Goal: Register for event/course

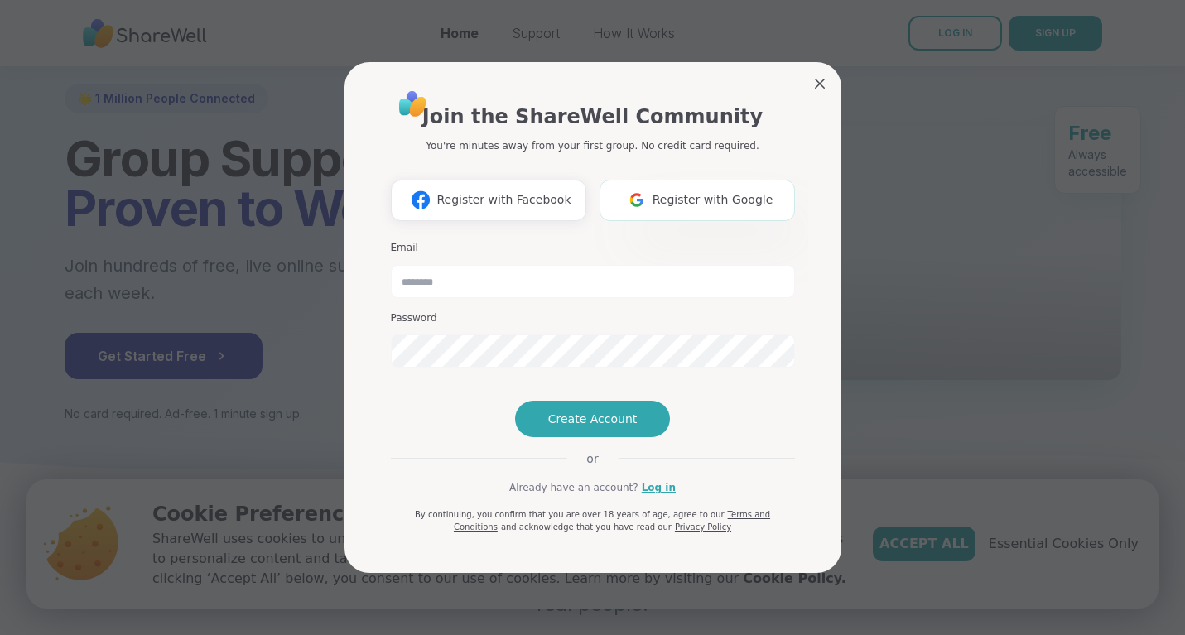
click at [661, 191] on span "Register with Google" at bounding box center [713, 199] width 121 height 17
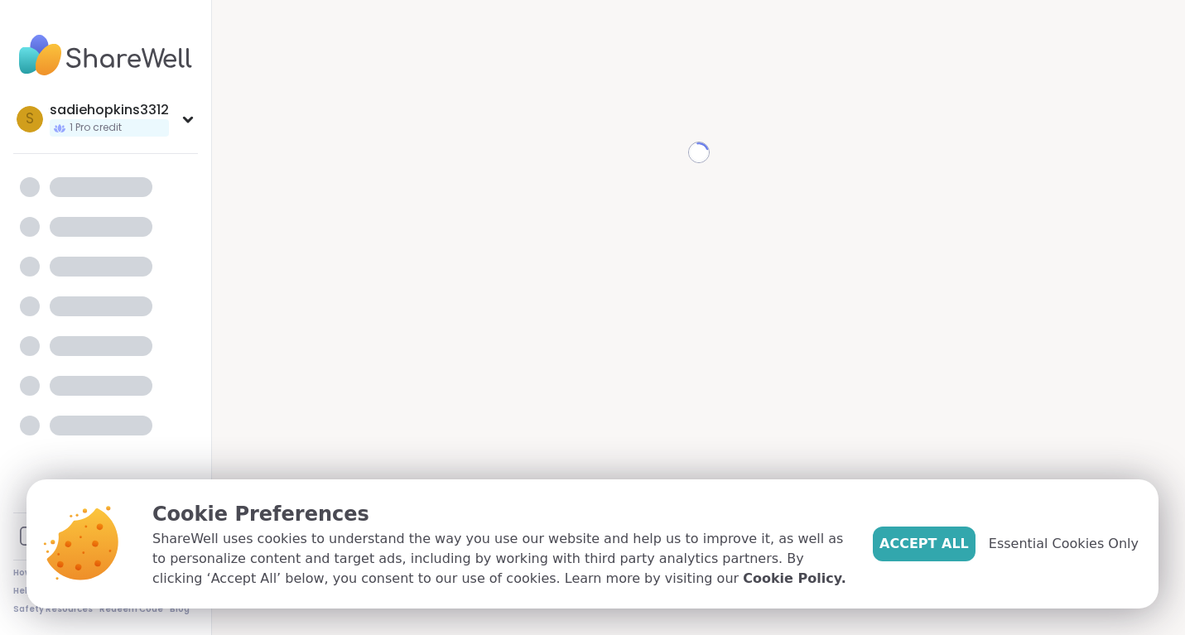
scroll to position [89, 0]
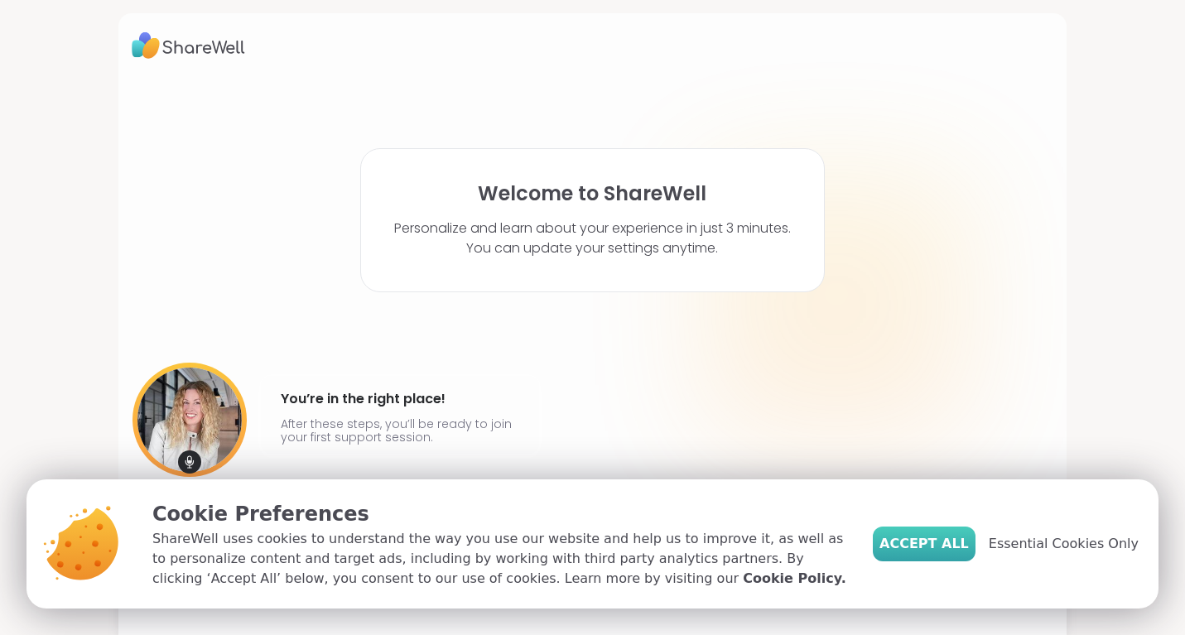
click at [932, 536] on span "Accept All" at bounding box center [924, 544] width 89 height 20
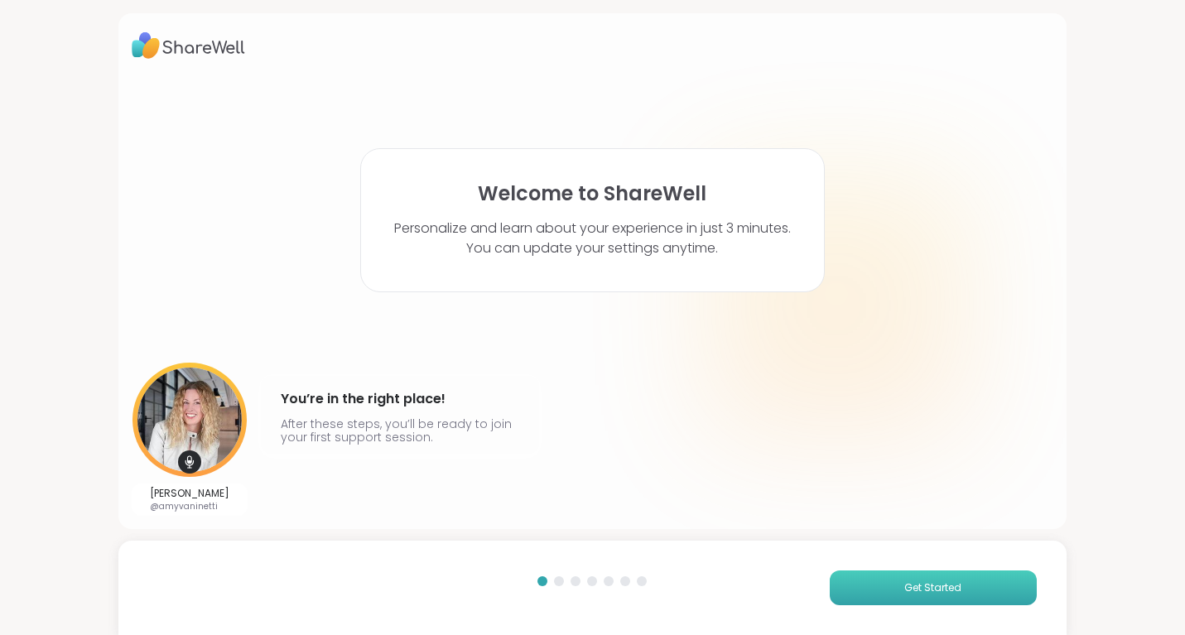
click at [867, 574] on button "Get Started" at bounding box center [933, 588] width 207 height 35
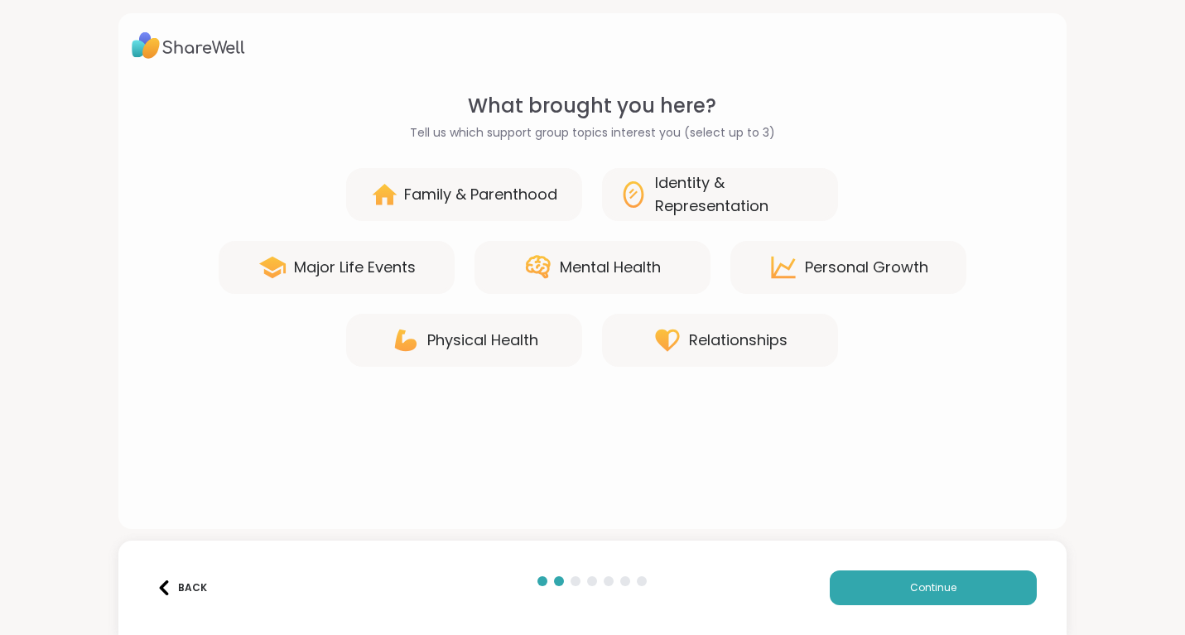
click at [593, 260] on div "Mental Health" at bounding box center [610, 267] width 101 height 23
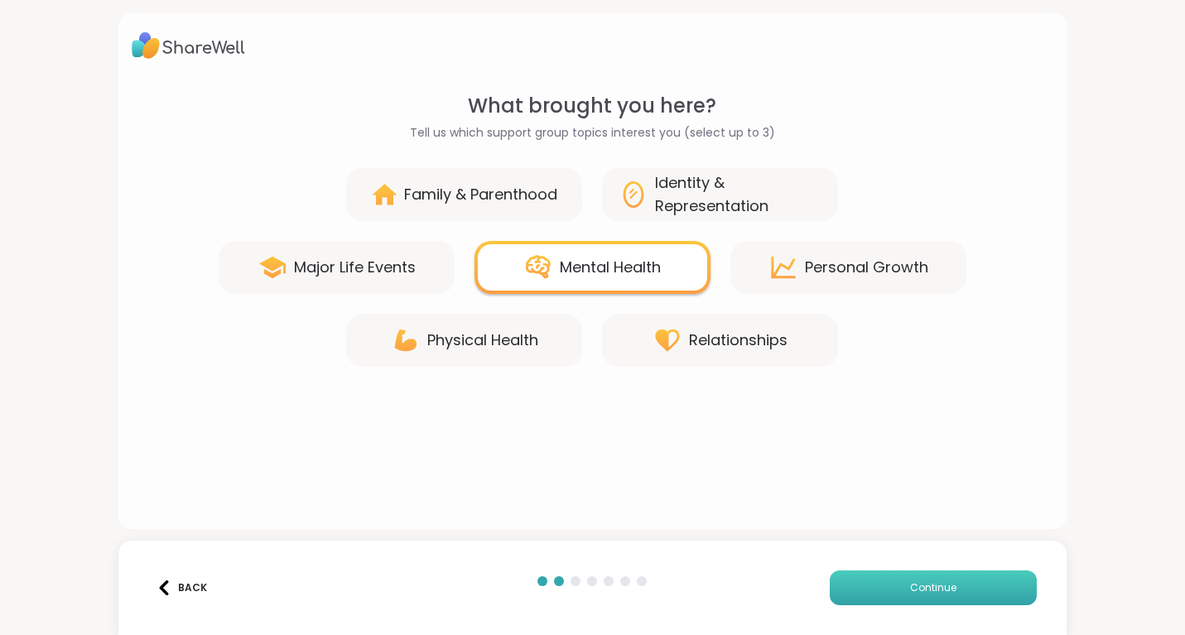
click at [912, 578] on button "Continue" at bounding box center [933, 588] width 207 height 35
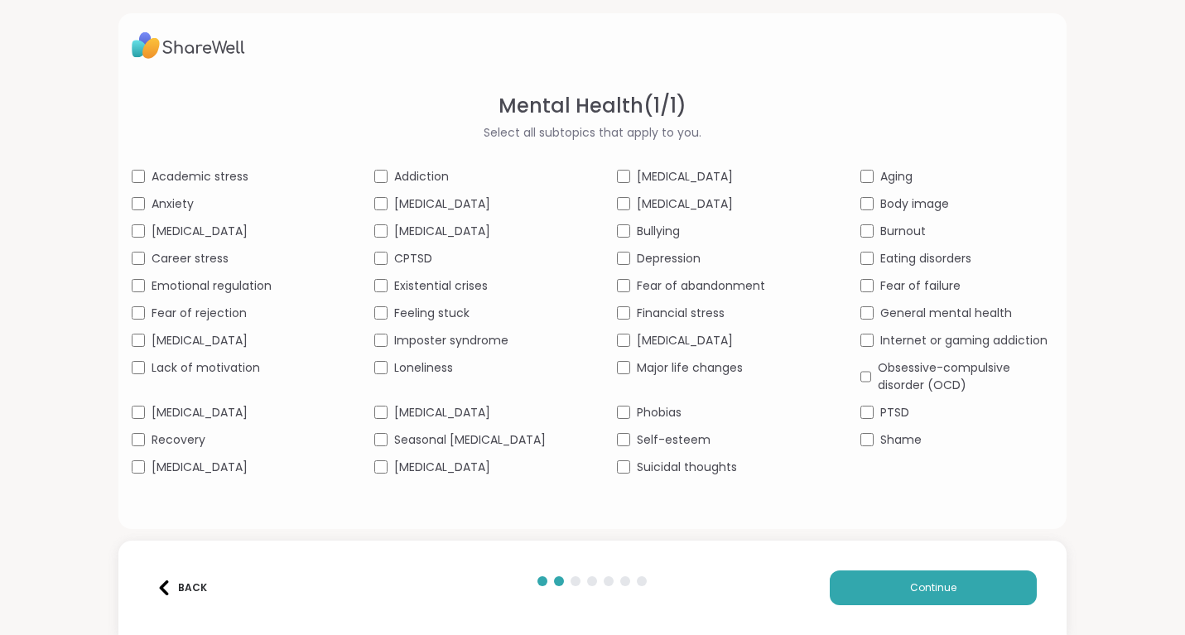
click at [148, 171] on div "Academic stress" at bounding box center [228, 176] width 193 height 17
click at [138, 322] on div "Fear of rejection" at bounding box center [228, 313] width 193 height 17
click at [382, 239] on div "[MEDICAL_DATA]" at bounding box center [470, 231] width 193 height 17
click at [640, 200] on span "[MEDICAL_DATA]" at bounding box center [685, 204] width 96 height 17
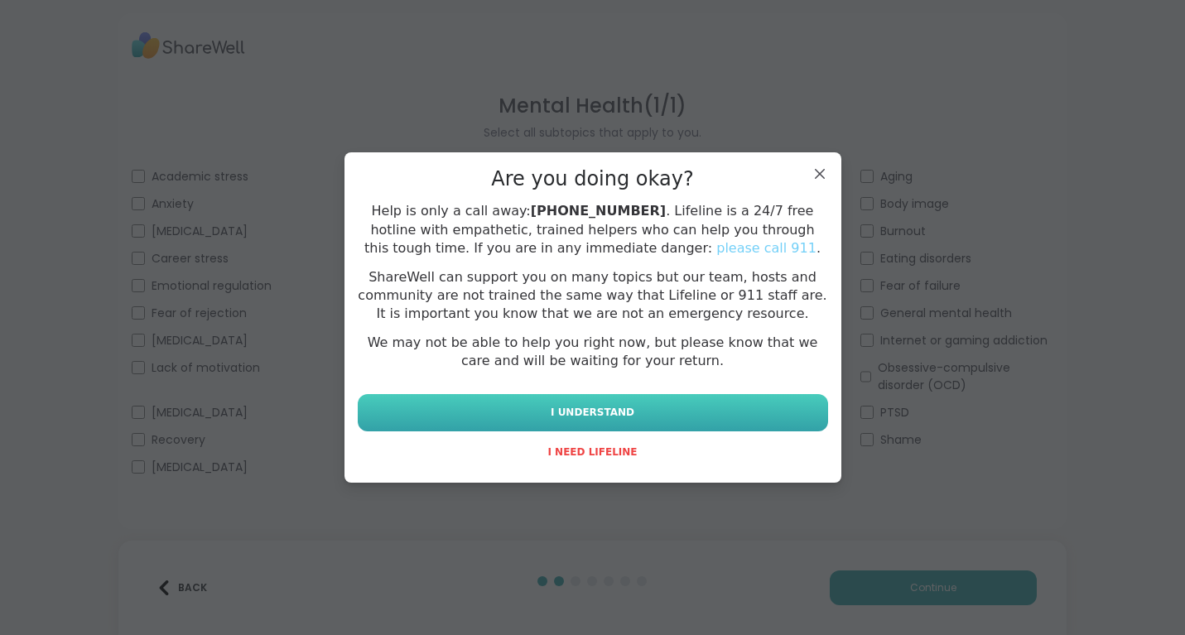
click at [667, 413] on button "I UNDERSTAND" at bounding box center [593, 412] width 471 height 37
click at [664, 410] on button "I UNDERSTAND" at bounding box center [593, 412] width 471 height 37
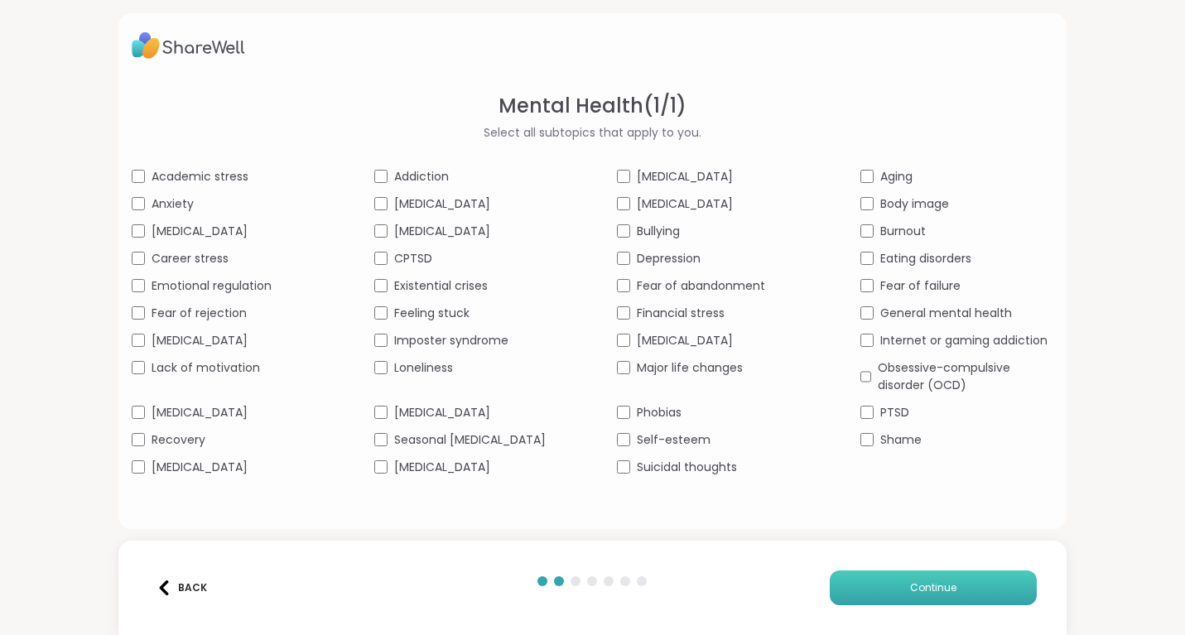
click at [881, 590] on button "Continue" at bounding box center [933, 588] width 207 height 35
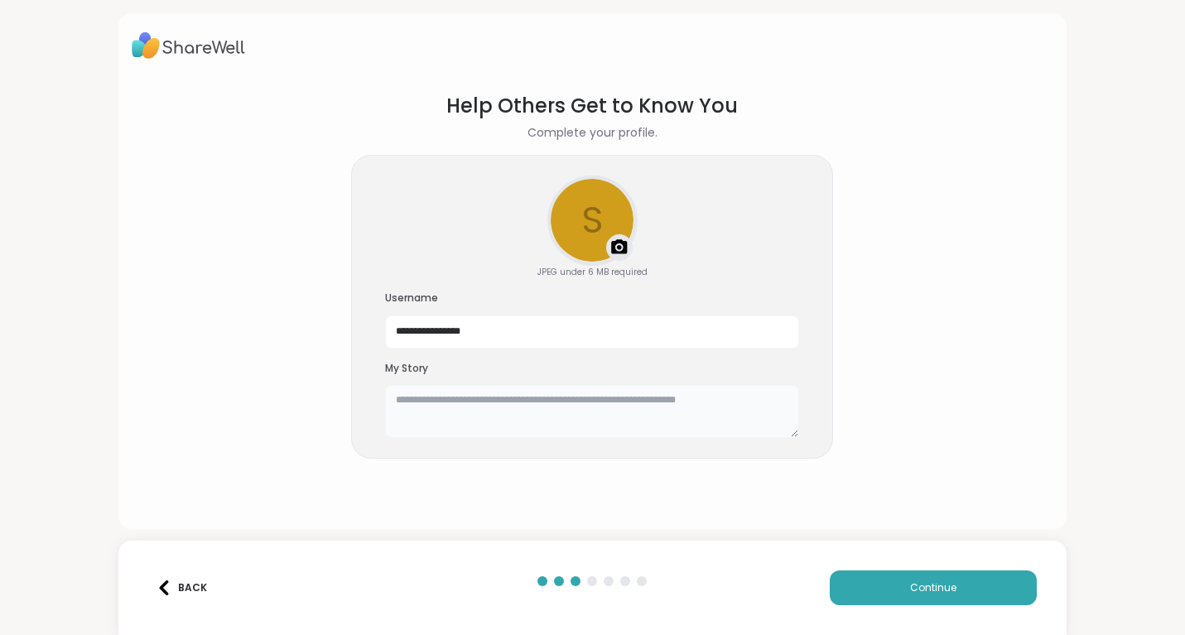
click at [583, 421] on textarea at bounding box center [592, 411] width 414 height 53
click at [856, 592] on button "Continue" at bounding box center [933, 588] width 207 height 35
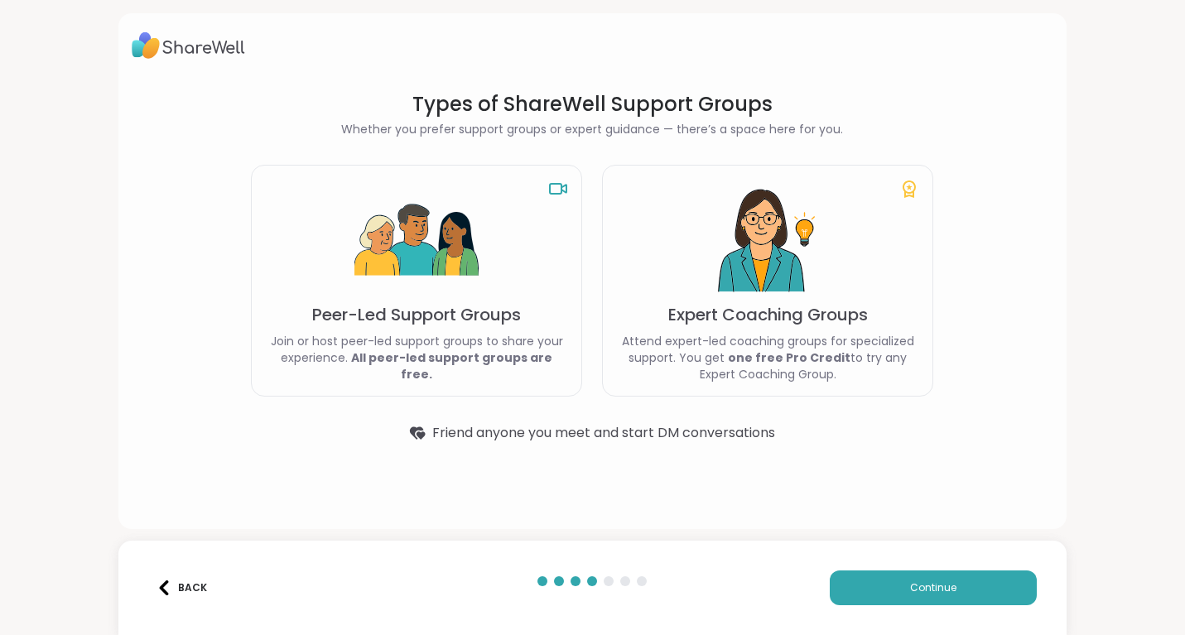
click at [455, 303] on img at bounding box center [417, 241] width 124 height 124
click at [861, 587] on button "Continue" at bounding box center [933, 588] width 207 height 35
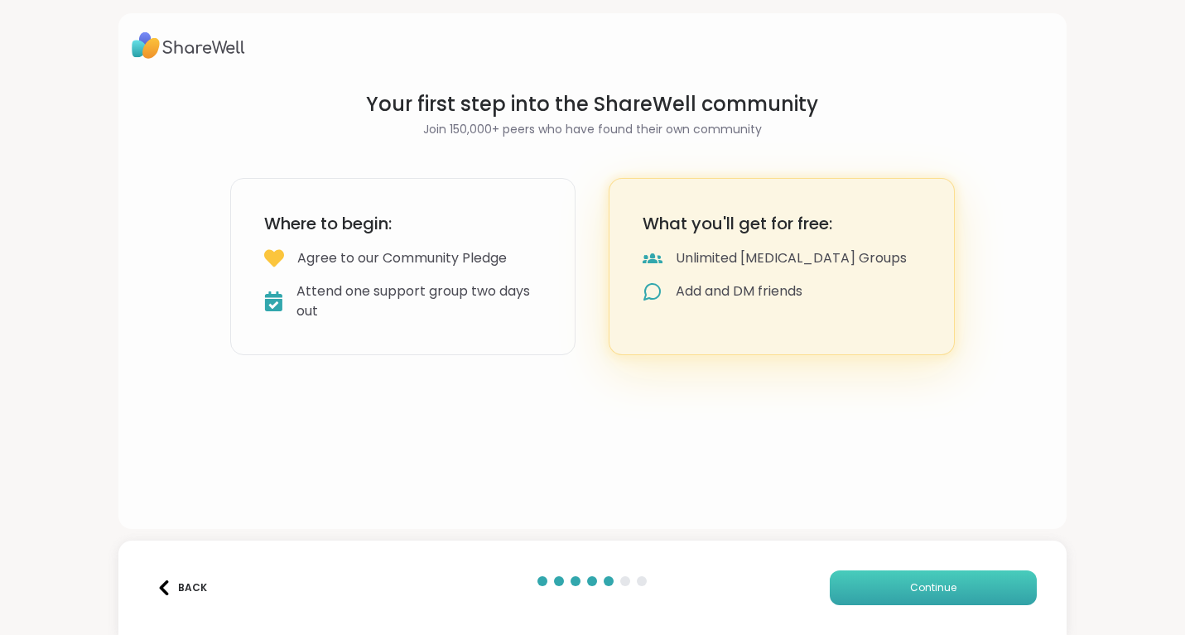
click at [867, 591] on button "Continue" at bounding box center [933, 588] width 207 height 35
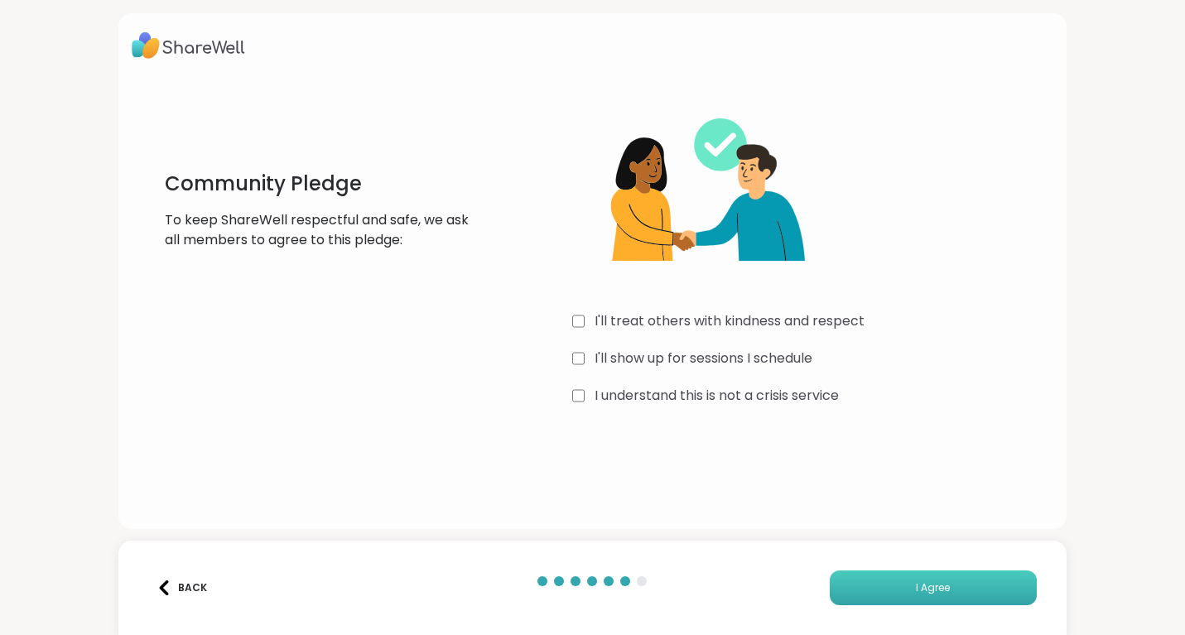
click at [862, 595] on button "I Agree" at bounding box center [933, 588] width 207 height 35
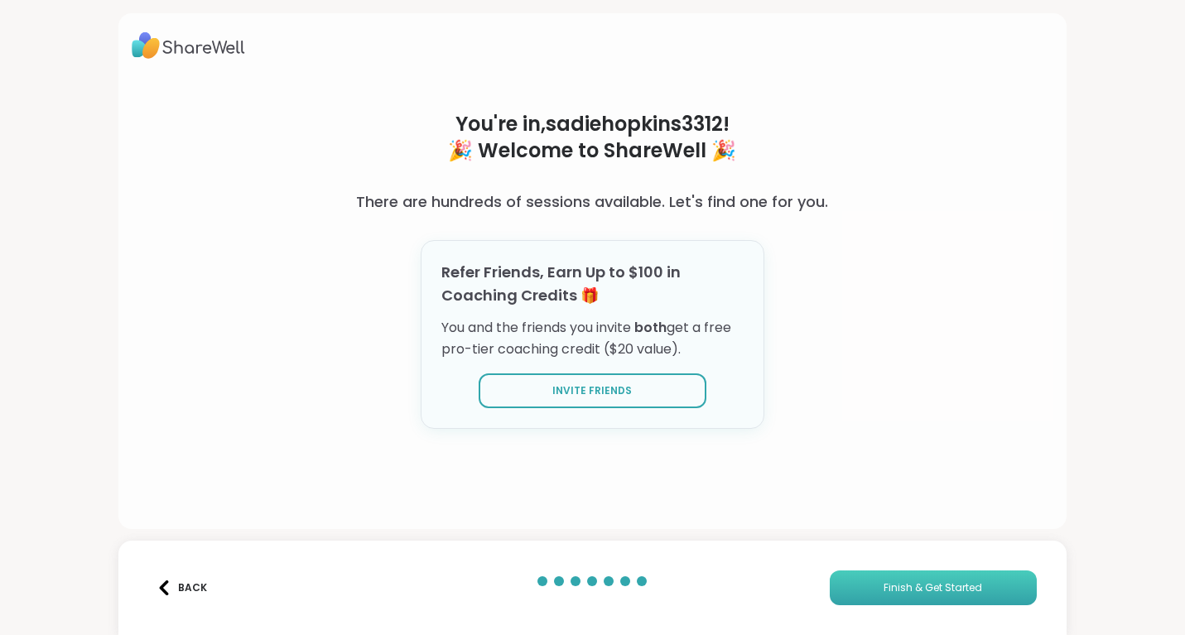
click at [877, 590] on button "Finish & Get Started" at bounding box center [933, 588] width 207 height 35
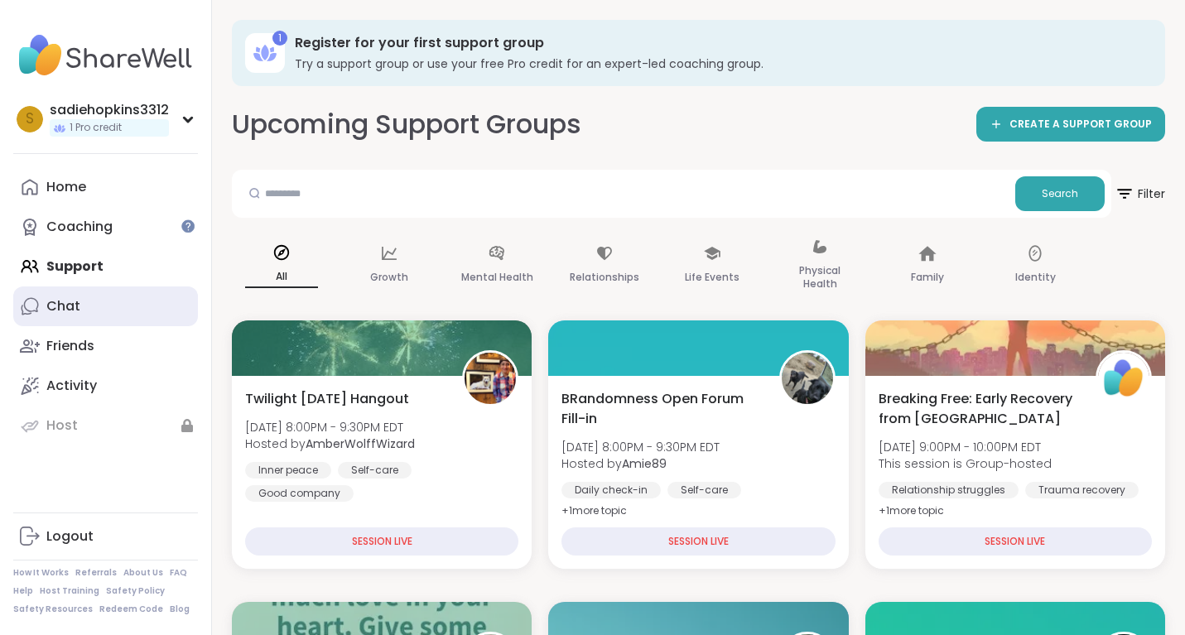
click at [39, 316] on link "Chat" at bounding box center [105, 307] width 185 height 40
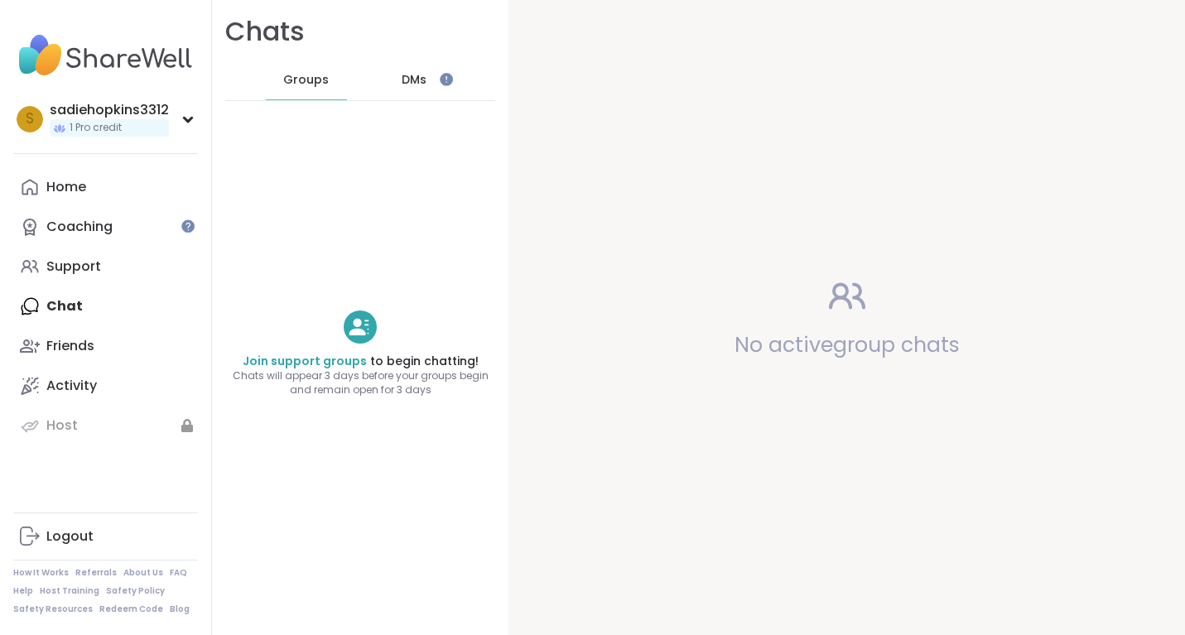
click at [411, 93] on div "DMs" at bounding box center [414, 80] width 81 height 40
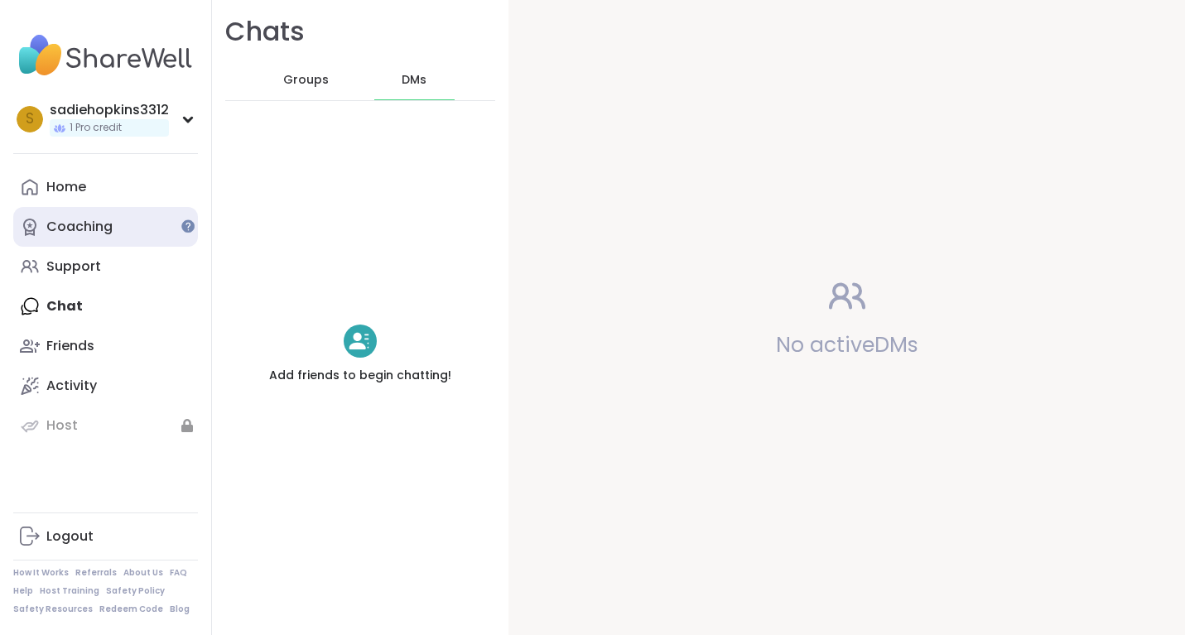
click at [72, 226] on div "Coaching" at bounding box center [79, 227] width 66 height 18
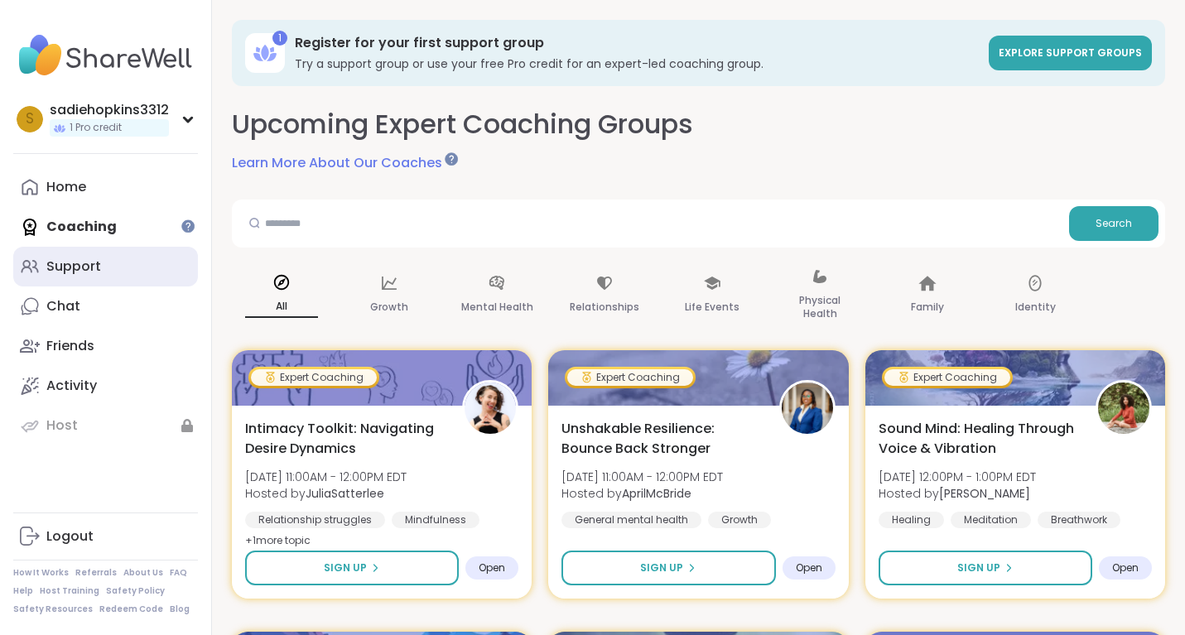
click at [80, 275] on div "Support" at bounding box center [73, 267] width 55 height 18
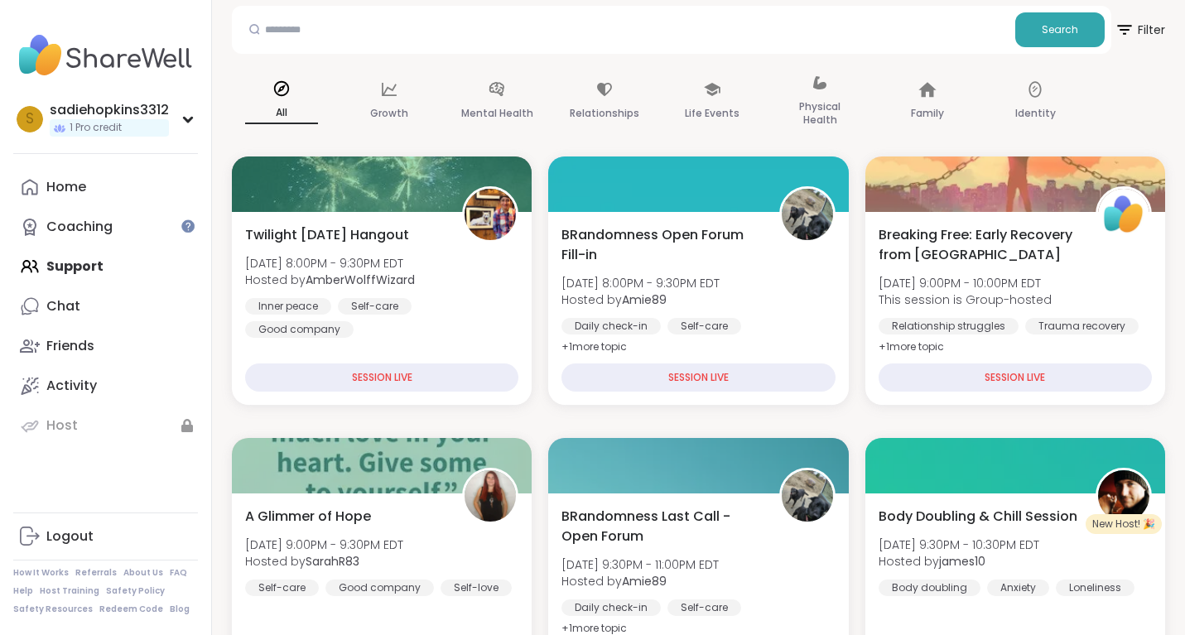
scroll to position [158, 0]
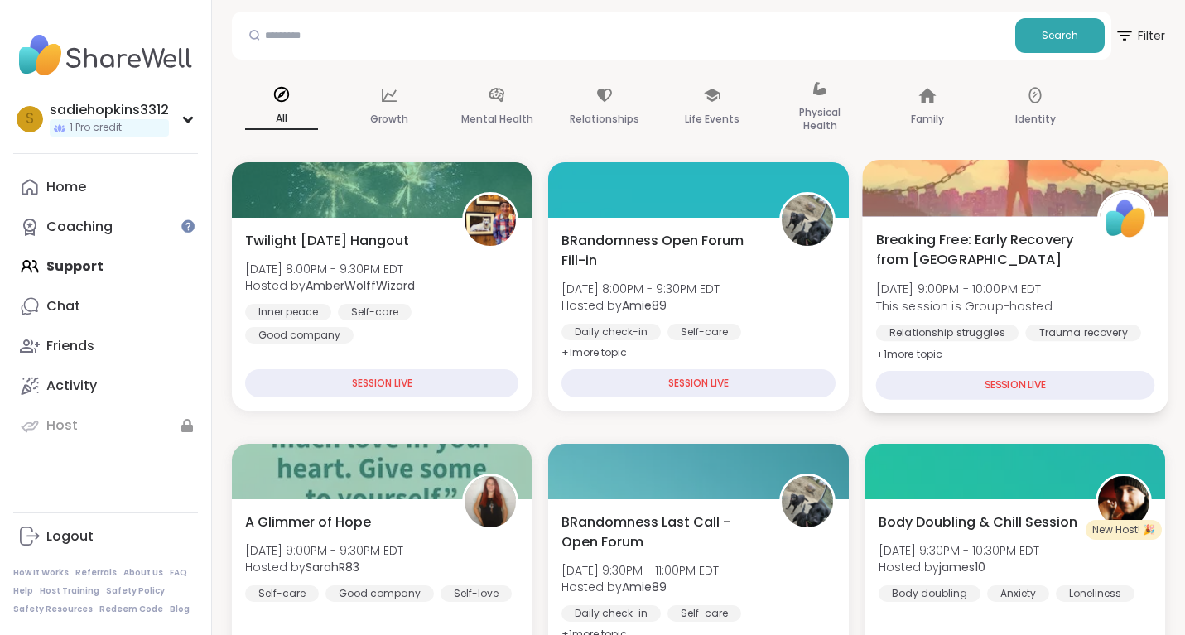
click at [958, 374] on div "SESSION LIVE" at bounding box center [1015, 385] width 279 height 29
click at [949, 388] on div "SESSION LIVE" at bounding box center [1015, 385] width 279 height 29
click at [968, 360] on div "Breaking Free: Early Recovery from Abuse [DATE] 9:00PM - 10:00PM EDT This sessi…" at bounding box center [1015, 314] width 307 height 197
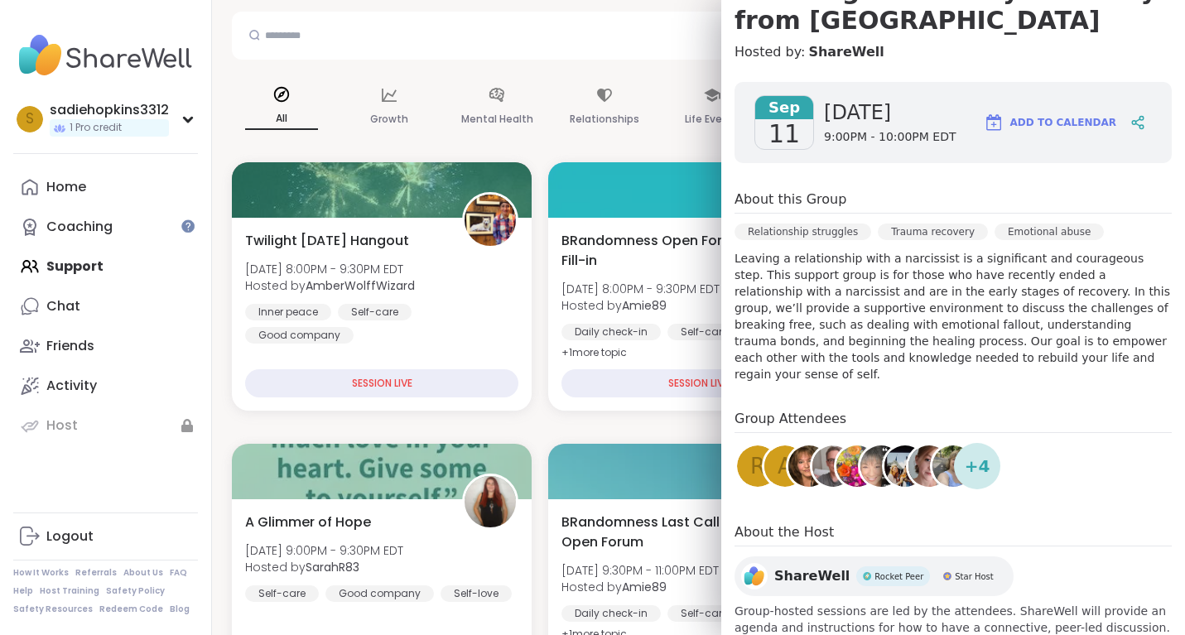
scroll to position [214, 0]
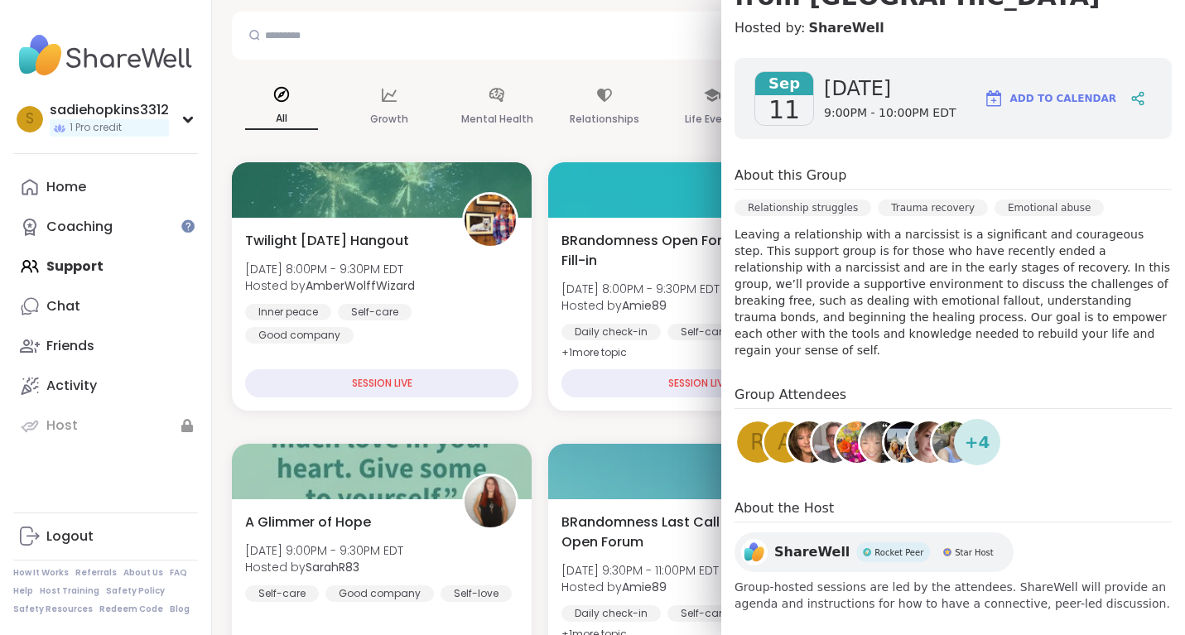
click at [985, 430] on span "+ 4" at bounding box center [978, 442] width 26 height 25
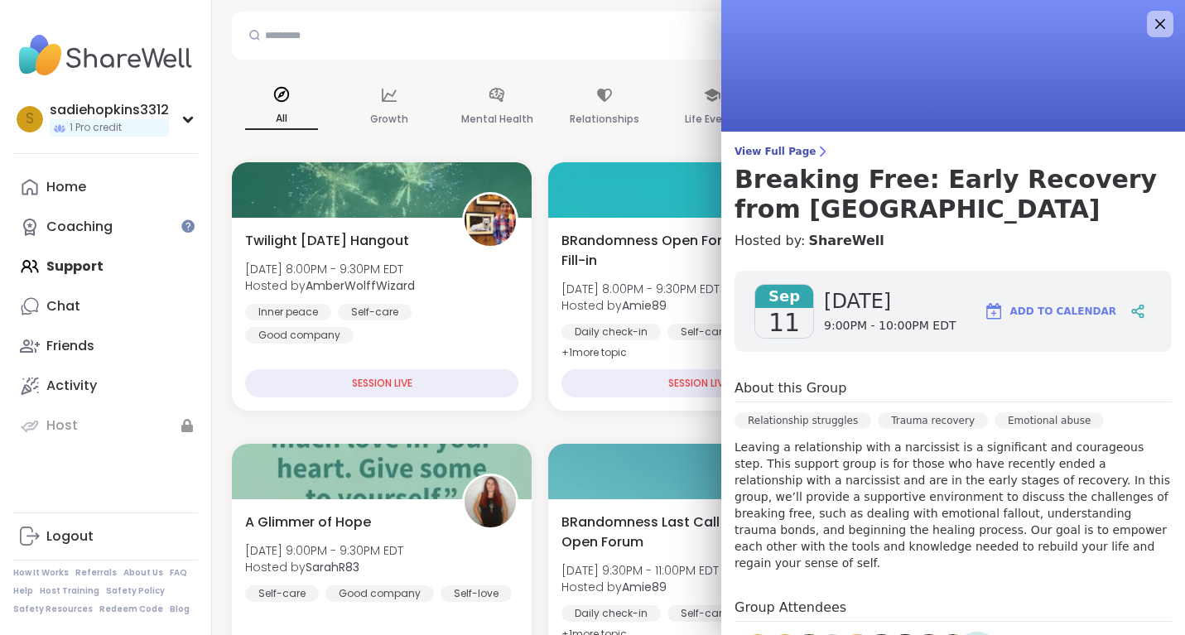
scroll to position [0, 0]
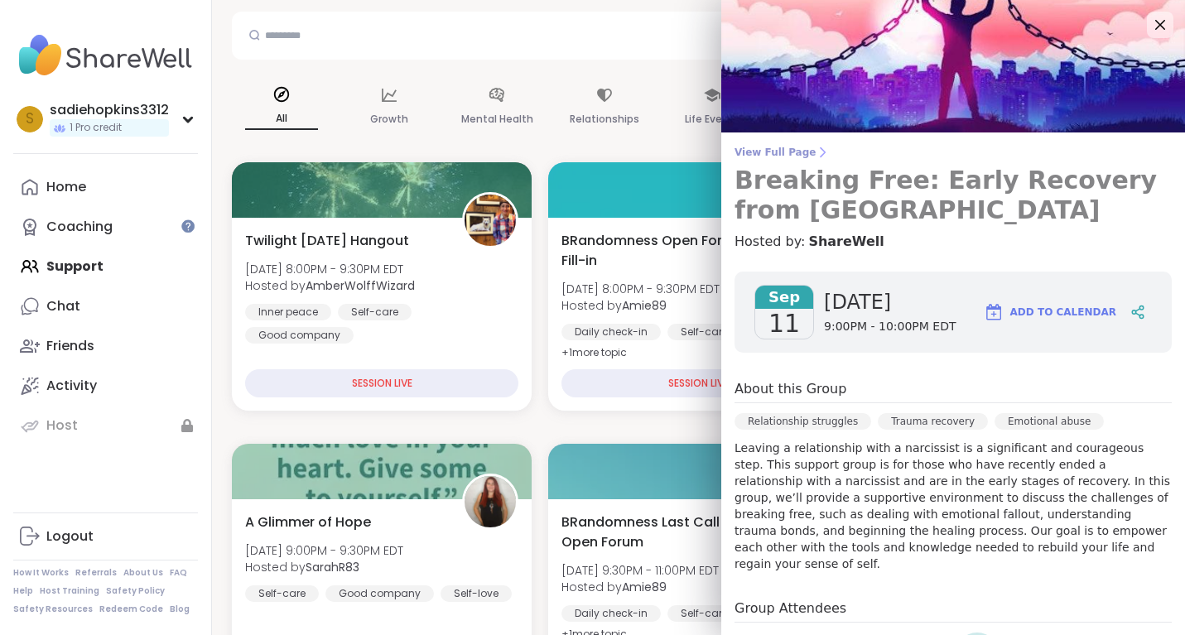
click at [782, 150] on span "View Full Page" at bounding box center [953, 152] width 437 height 13
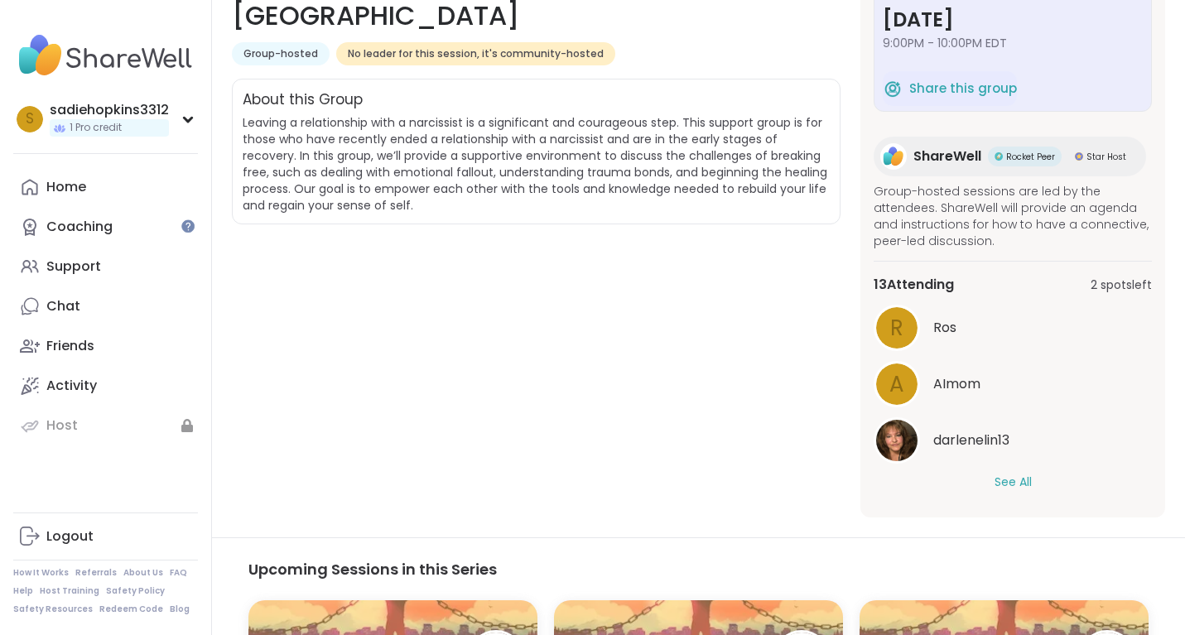
scroll to position [294, 0]
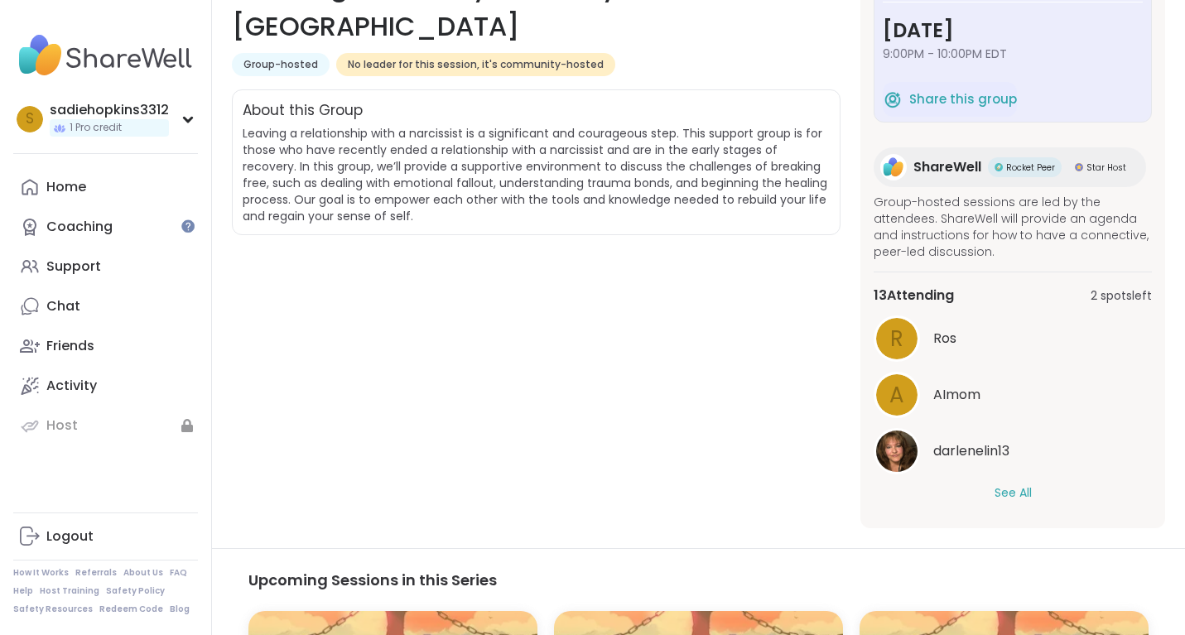
click at [1097, 292] on span "2 spots left" at bounding box center [1121, 295] width 61 height 17
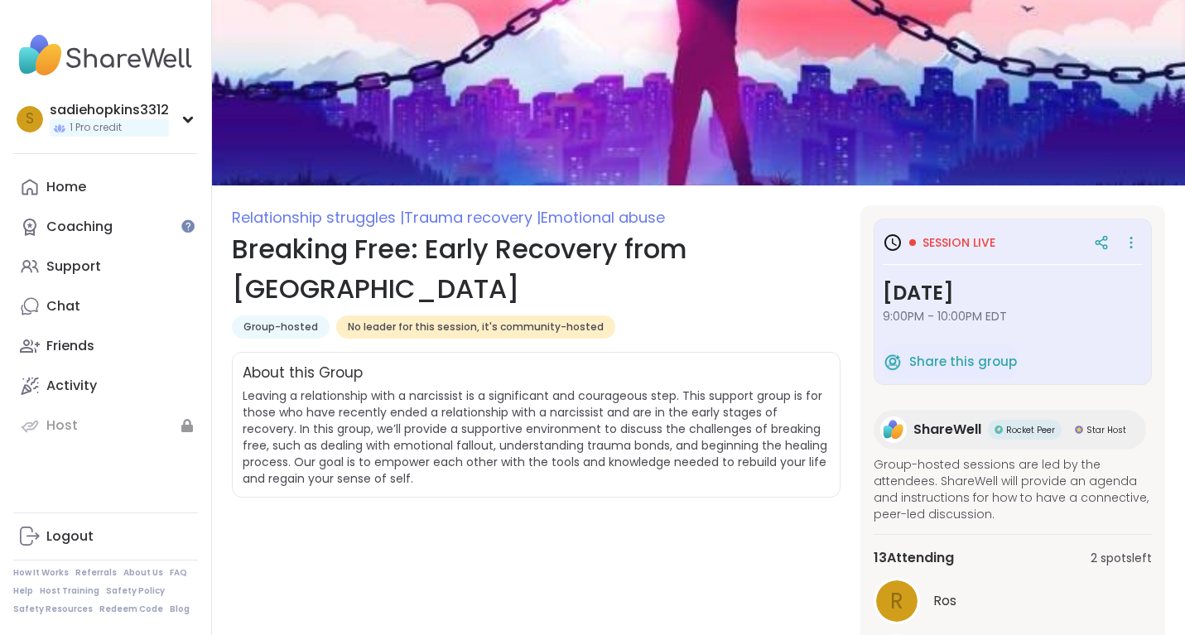
scroll to position [15, 0]
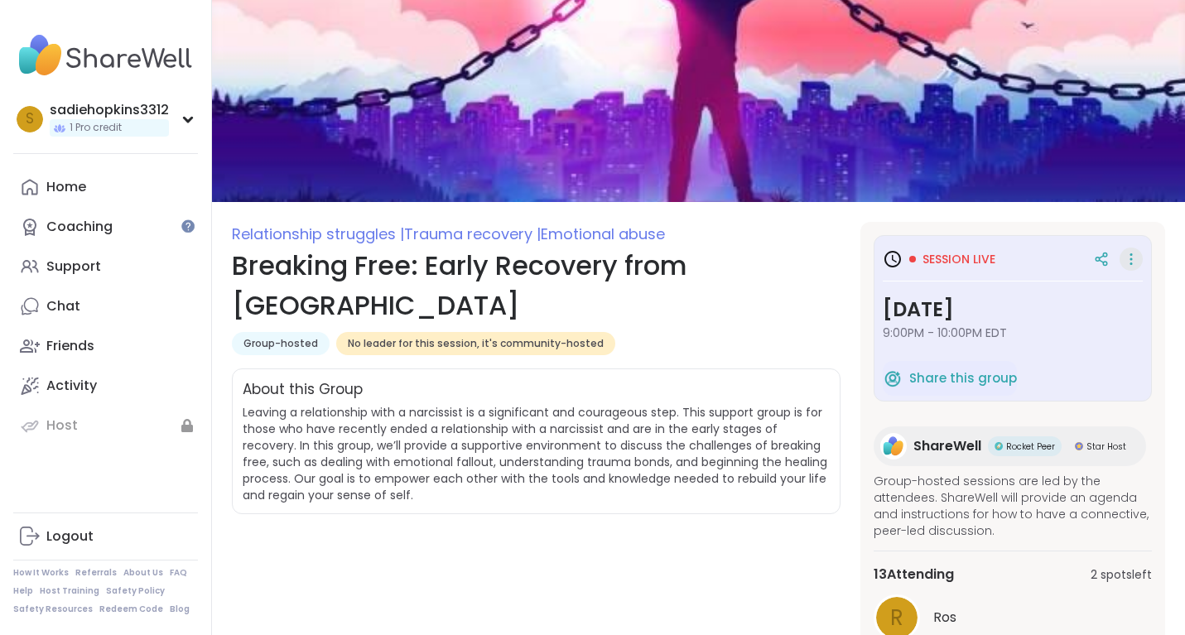
click at [1130, 259] on icon at bounding box center [1131, 259] width 17 height 23
click at [1103, 257] on icon at bounding box center [1101, 259] width 15 height 15
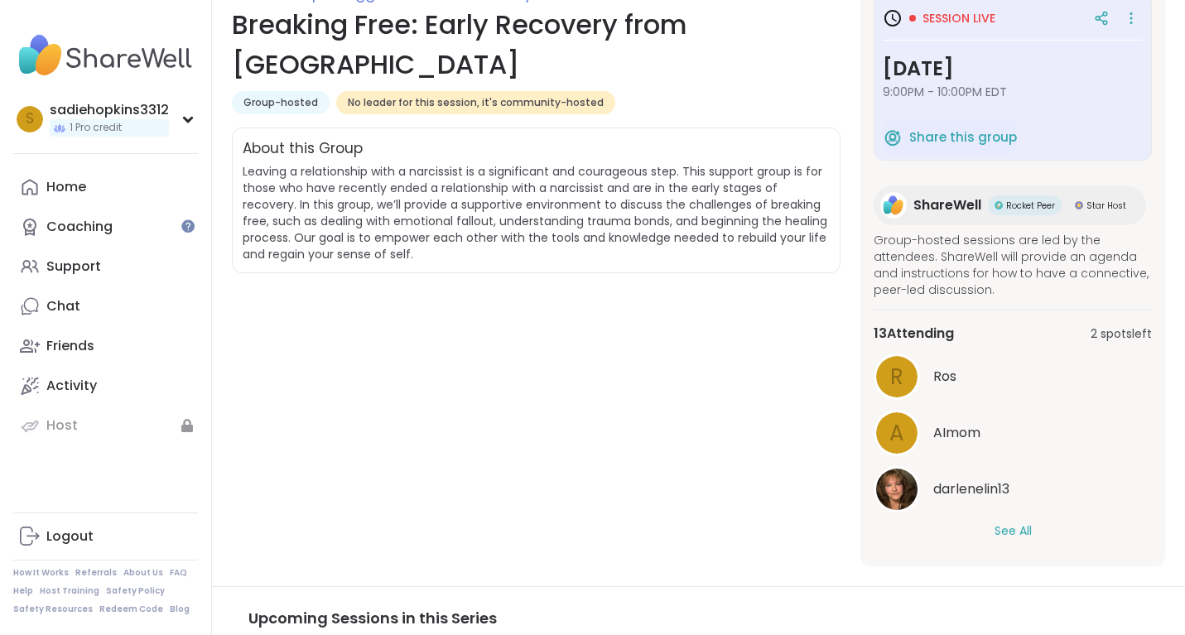
scroll to position [313, 0]
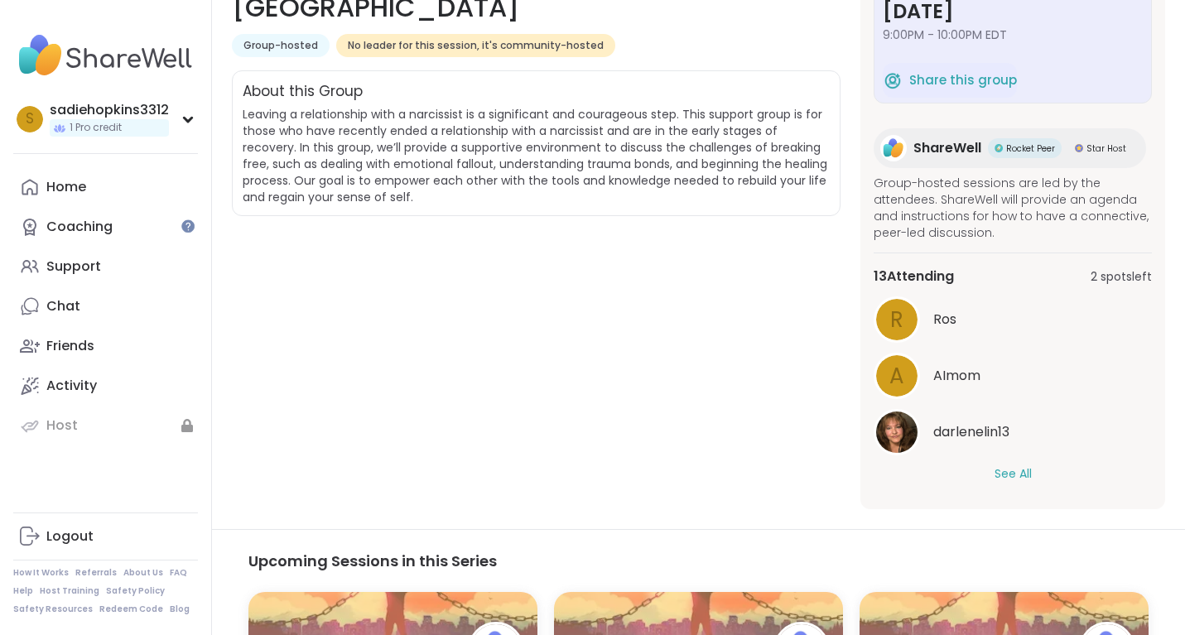
click at [1005, 481] on button "See All" at bounding box center [1013, 474] width 37 height 17
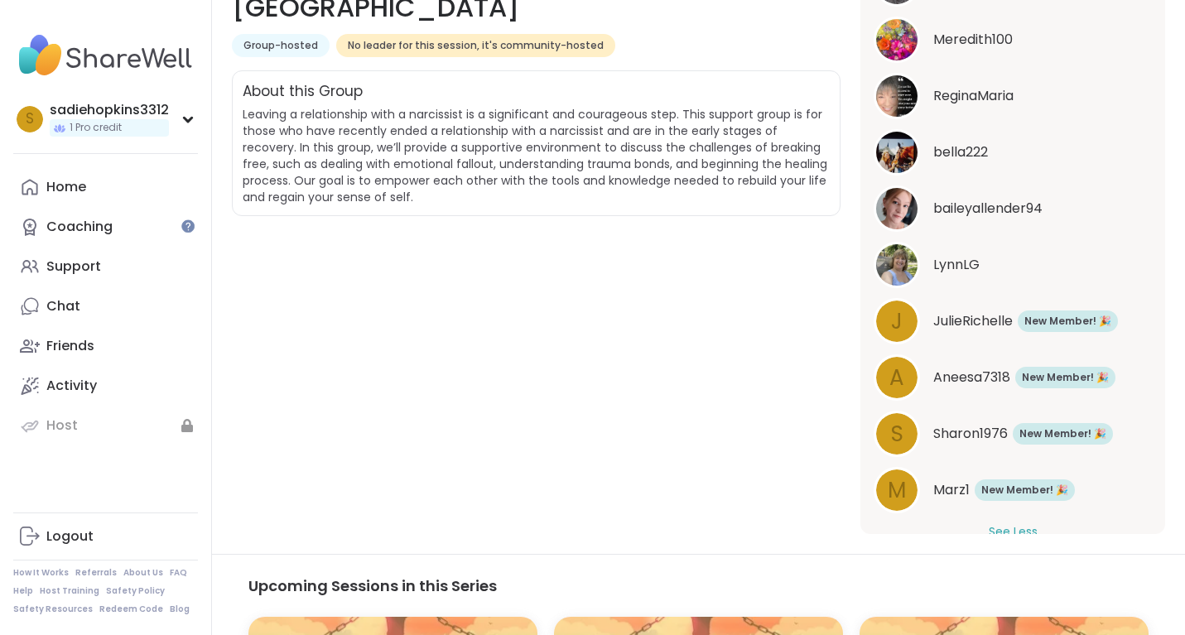
scroll to position [538, 0]
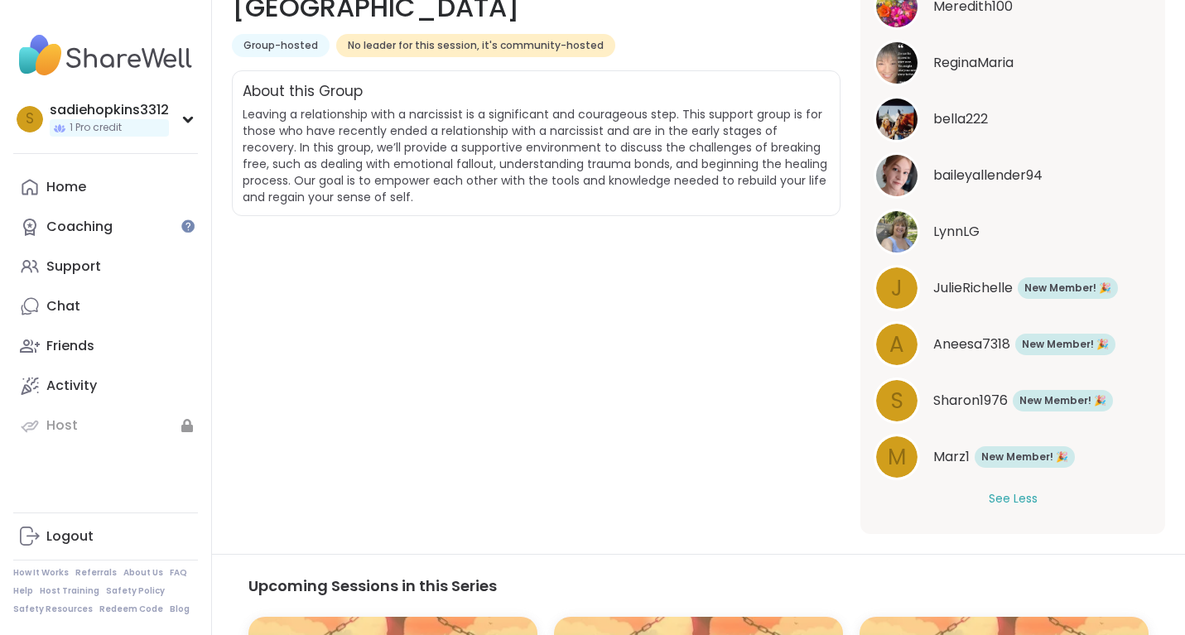
click at [1000, 494] on button "See Less" at bounding box center [1013, 498] width 49 height 17
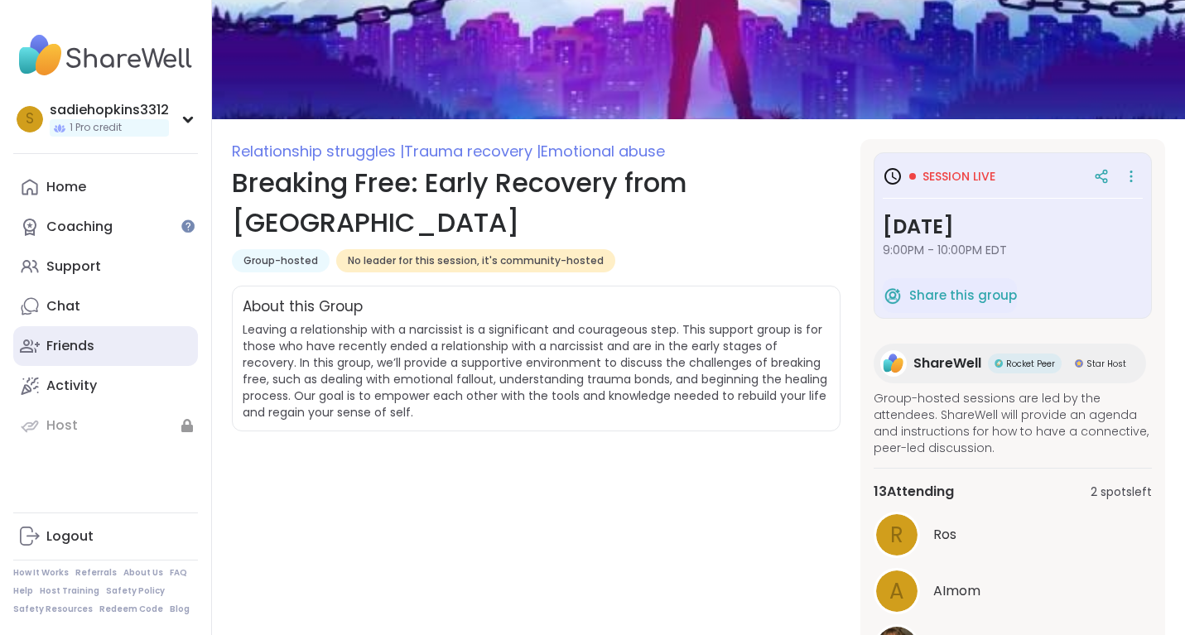
scroll to position [99, 0]
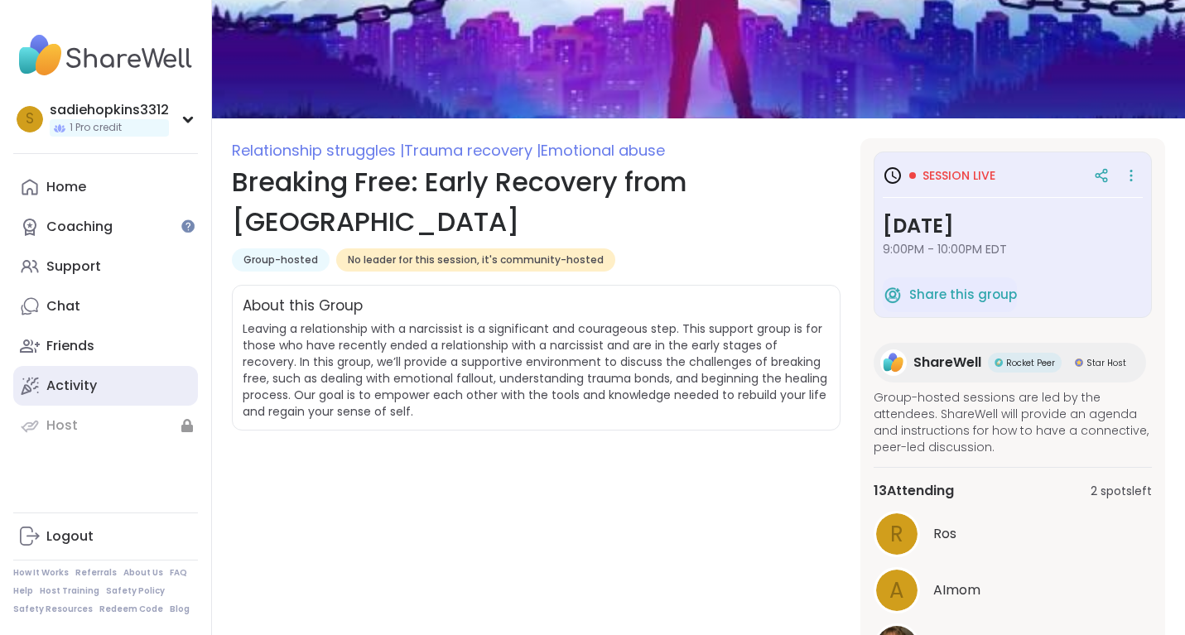
click at [51, 396] on link "Activity" at bounding box center [105, 386] width 185 height 40
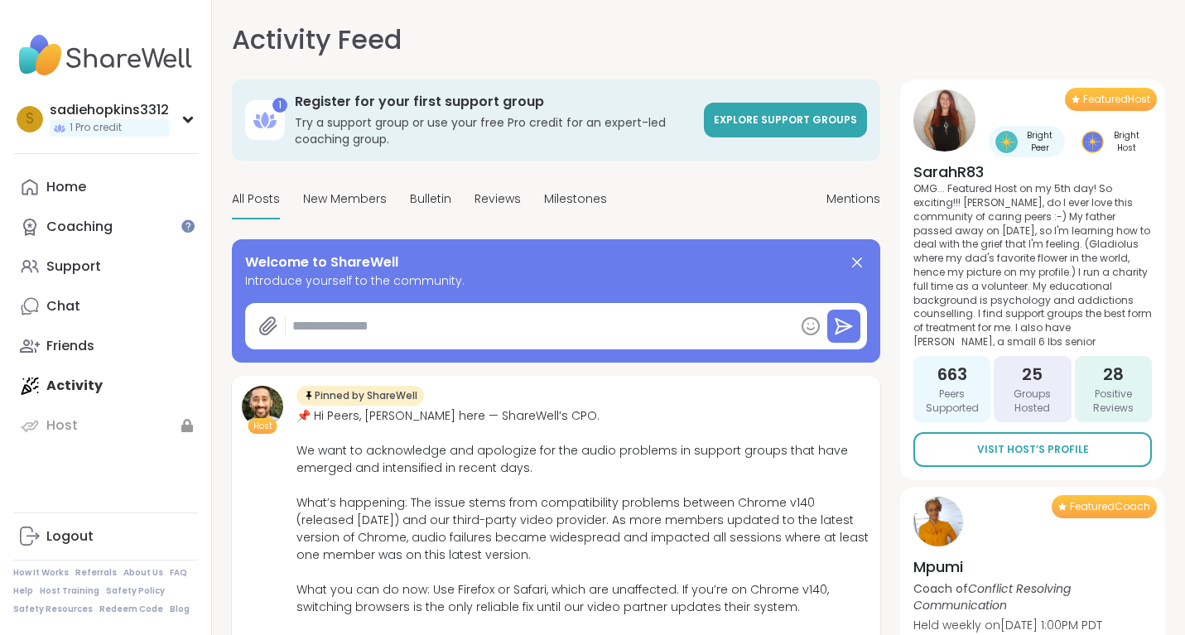
type textarea "*"
click at [41, 177] on link "Home" at bounding box center [105, 187] width 185 height 40
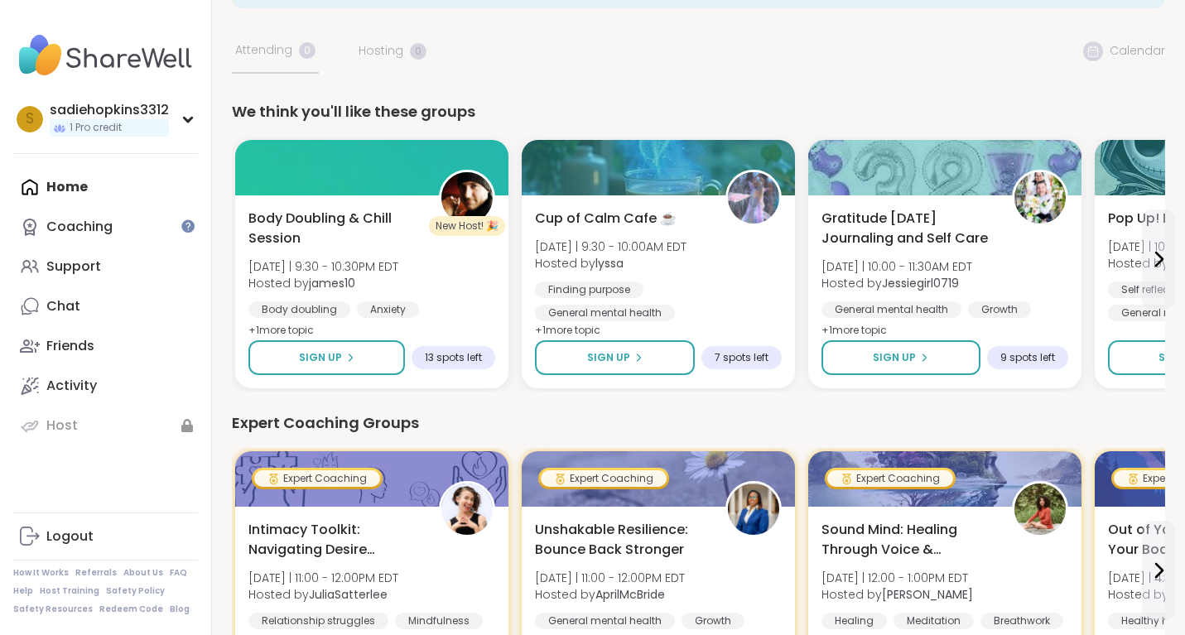
scroll to position [76, 0]
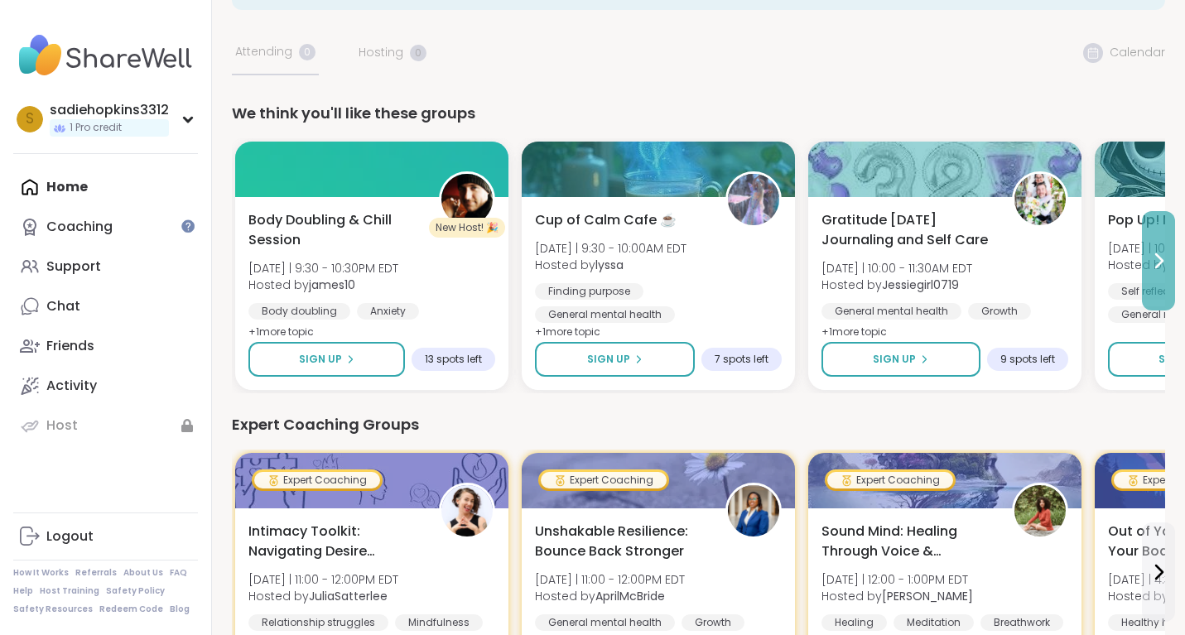
click at [1162, 254] on icon at bounding box center [1159, 261] width 20 height 20
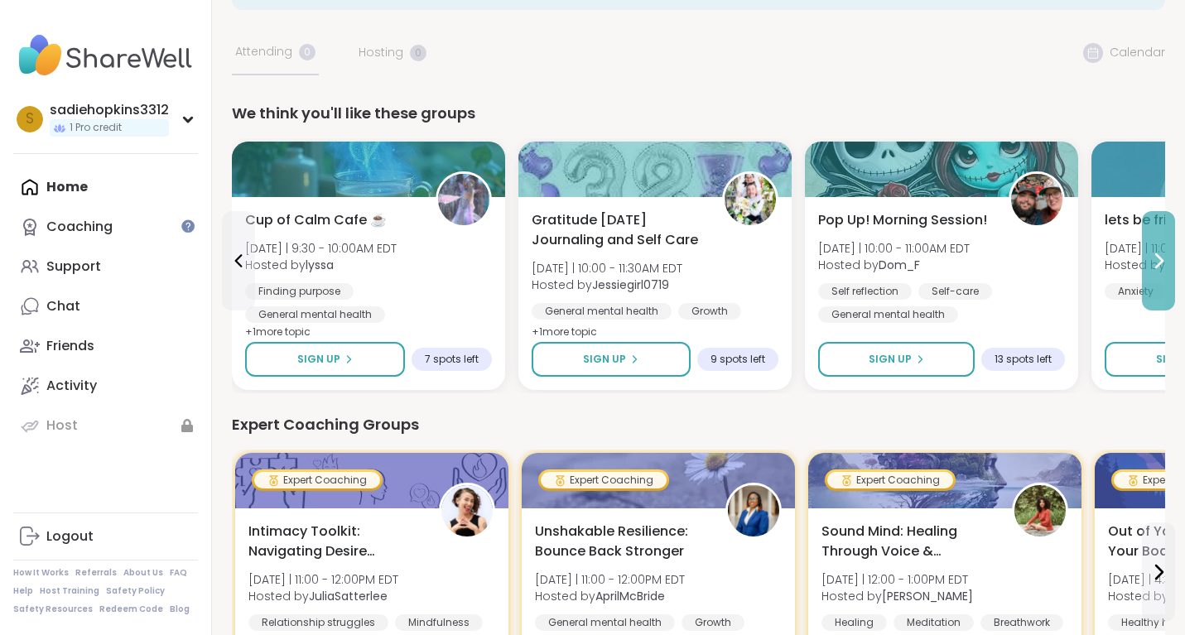
click at [1162, 254] on icon at bounding box center [1159, 261] width 20 height 20
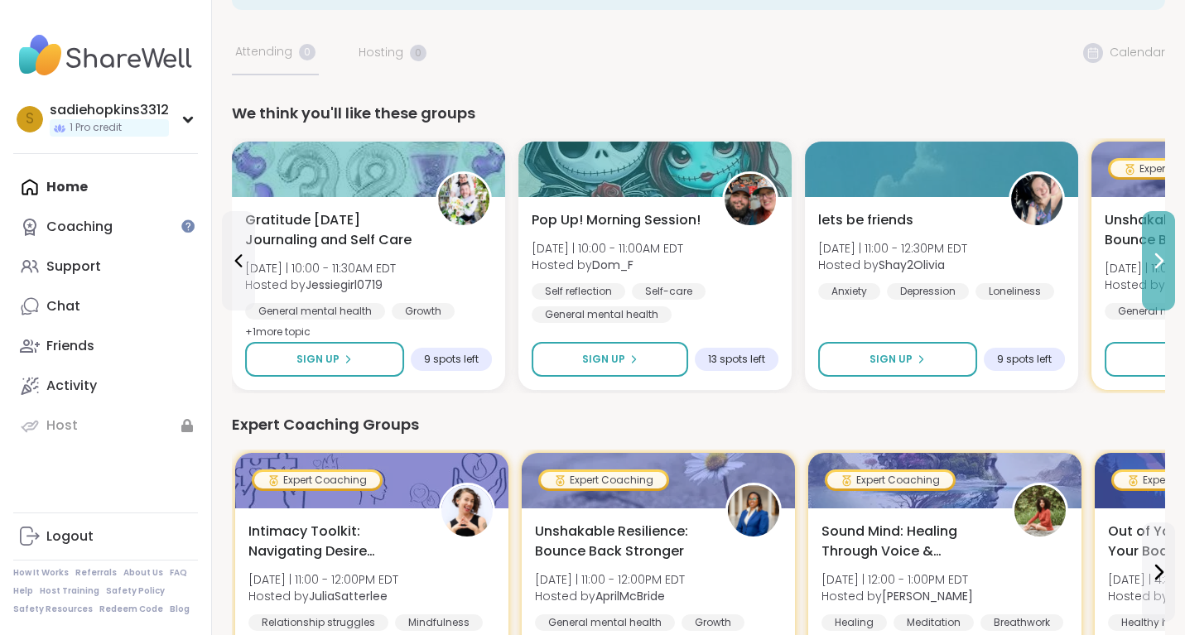
click at [1162, 254] on icon at bounding box center [1159, 261] width 20 height 20
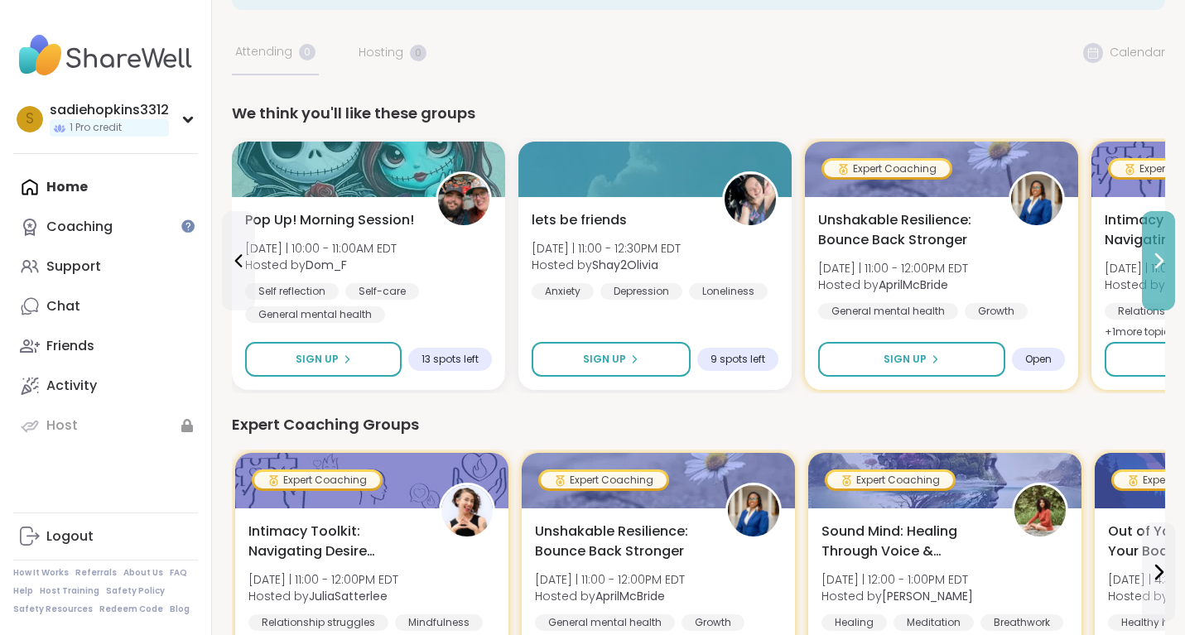
click at [1162, 254] on icon at bounding box center [1159, 261] width 20 height 20
